Goal: Information Seeking & Learning: Learn about a topic

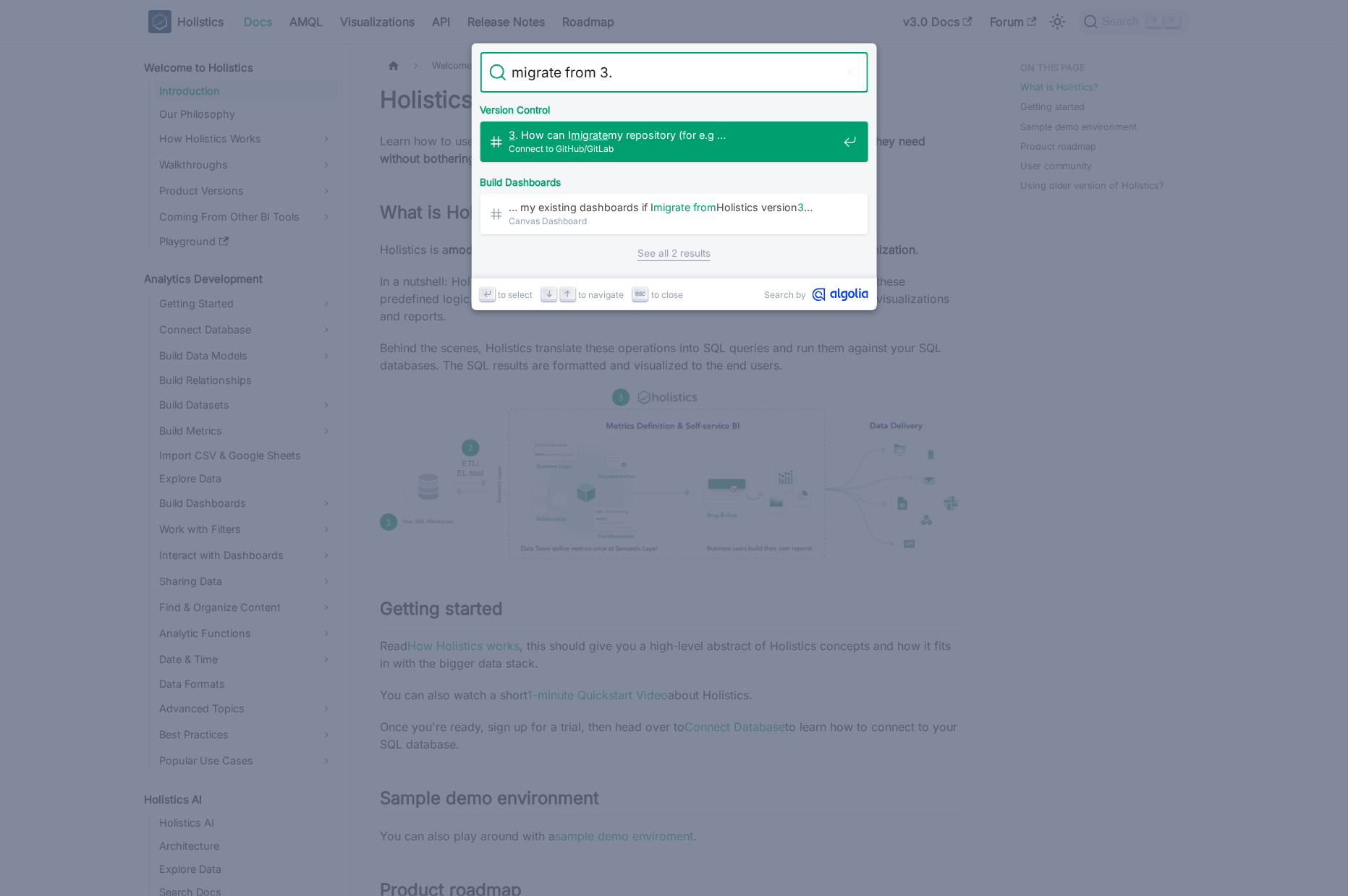
type input "migrate from 3.0"
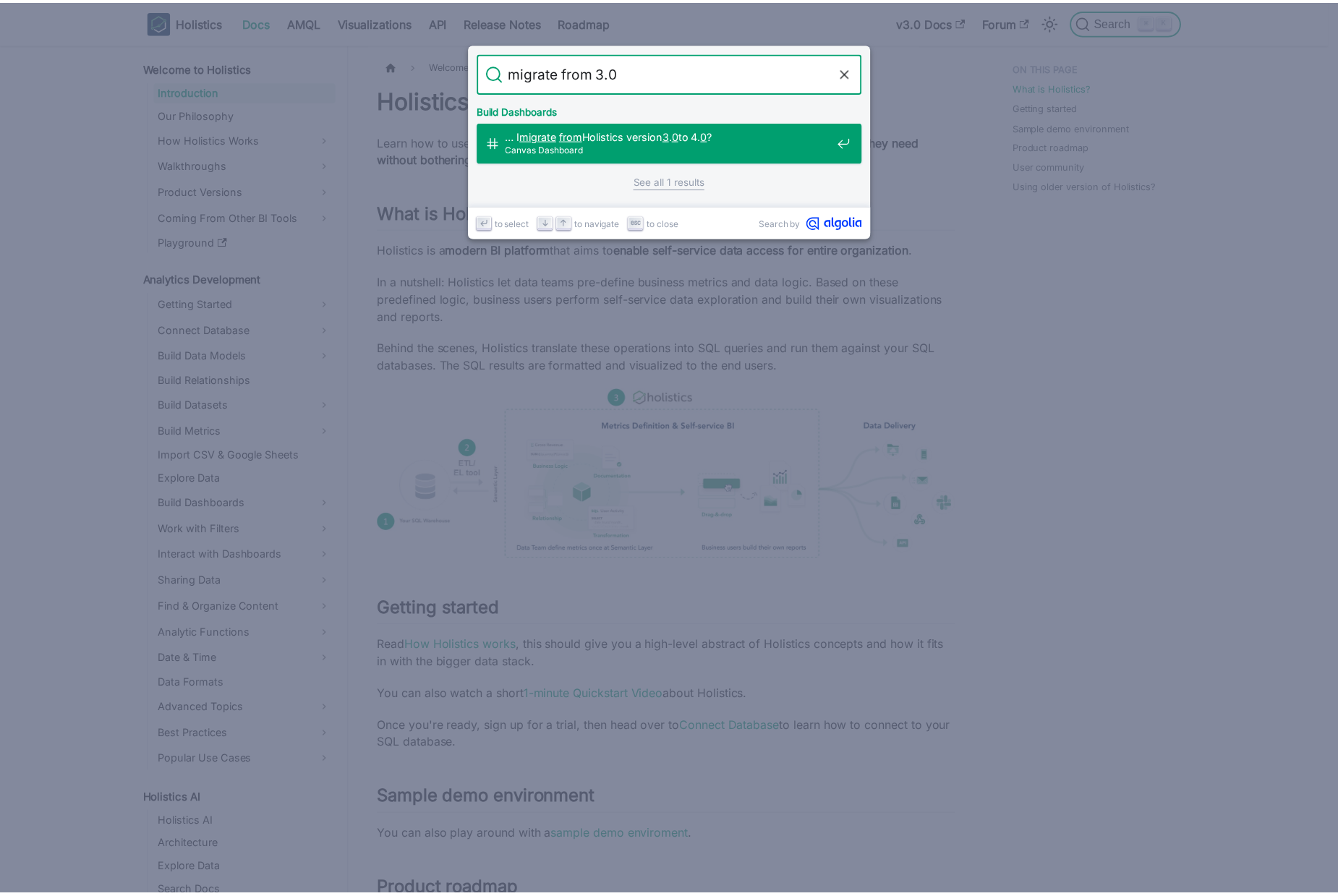
scroll to position [5062, 0]
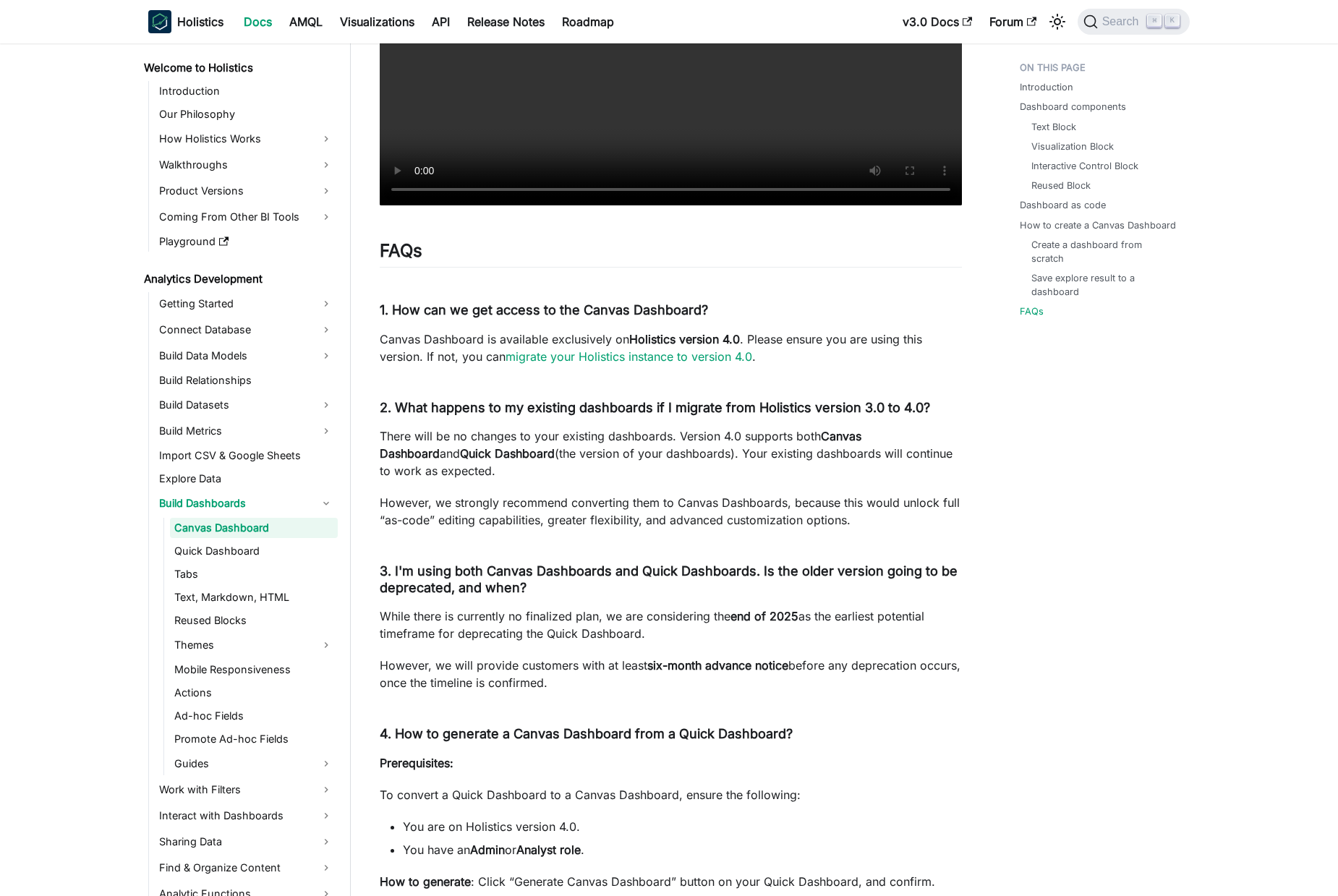
click at [562, 456] on p "There will be no changes to your existing dashboards. Version 4.0 supports both…" at bounding box center [670, 453] width 582 height 52
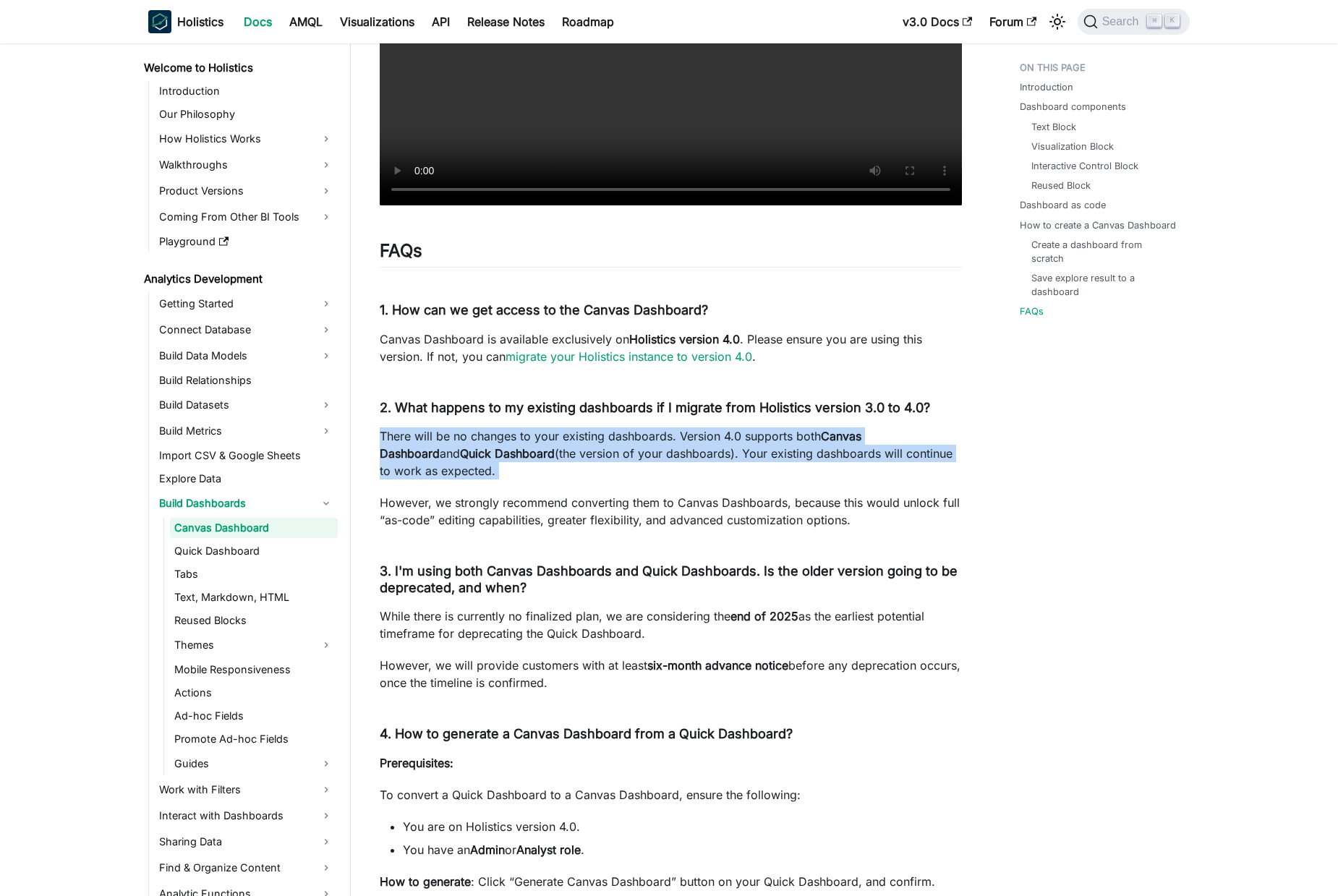
click at [562, 456] on p "There will be no changes to your existing dashboards. Version 4.0 supports both…" at bounding box center [670, 453] width 582 height 52
click at [698, 463] on p "There will be no changes to your existing dashboards. Version 4.0 supports both…" at bounding box center [670, 453] width 582 height 52
